Goal: Task Accomplishment & Management: Complete application form

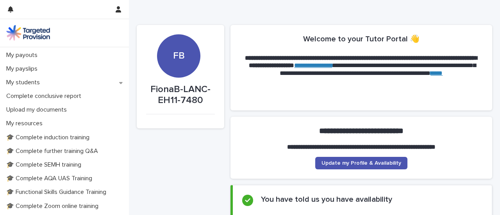
scroll to position [138, 0]
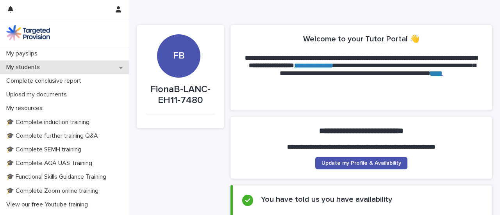
click at [75, 74] on div "My students" at bounding box center [64, 68] width 129 height 14
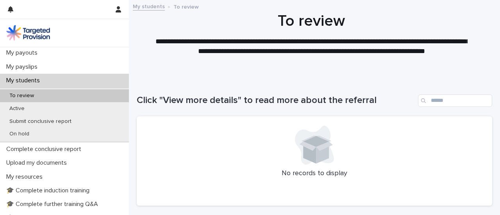
scroll to position [153, 0]
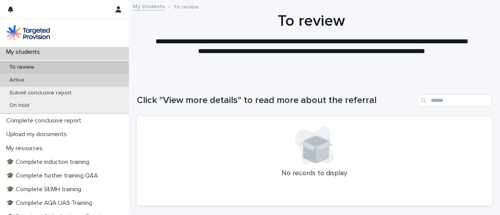
click at [52, 87] on div "Active" at bounding box center [64, 80] width 129 height 13
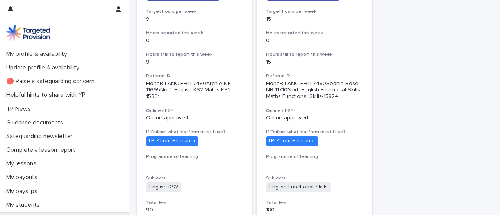
scroll to position [199, 0]
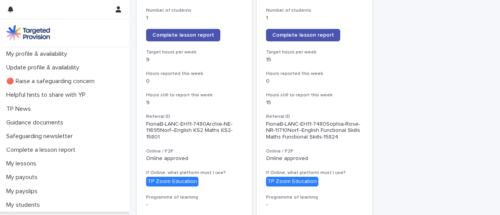
scroll to position [185, 0]
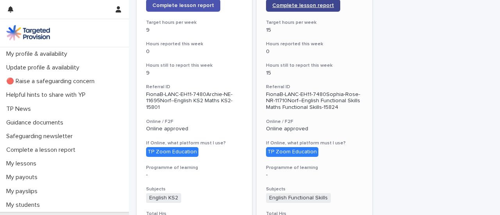
click at [305, 8] on span "Complete lesson report" at bounding box center [303, 5] width 62 height 5
